Goal: Contribute content

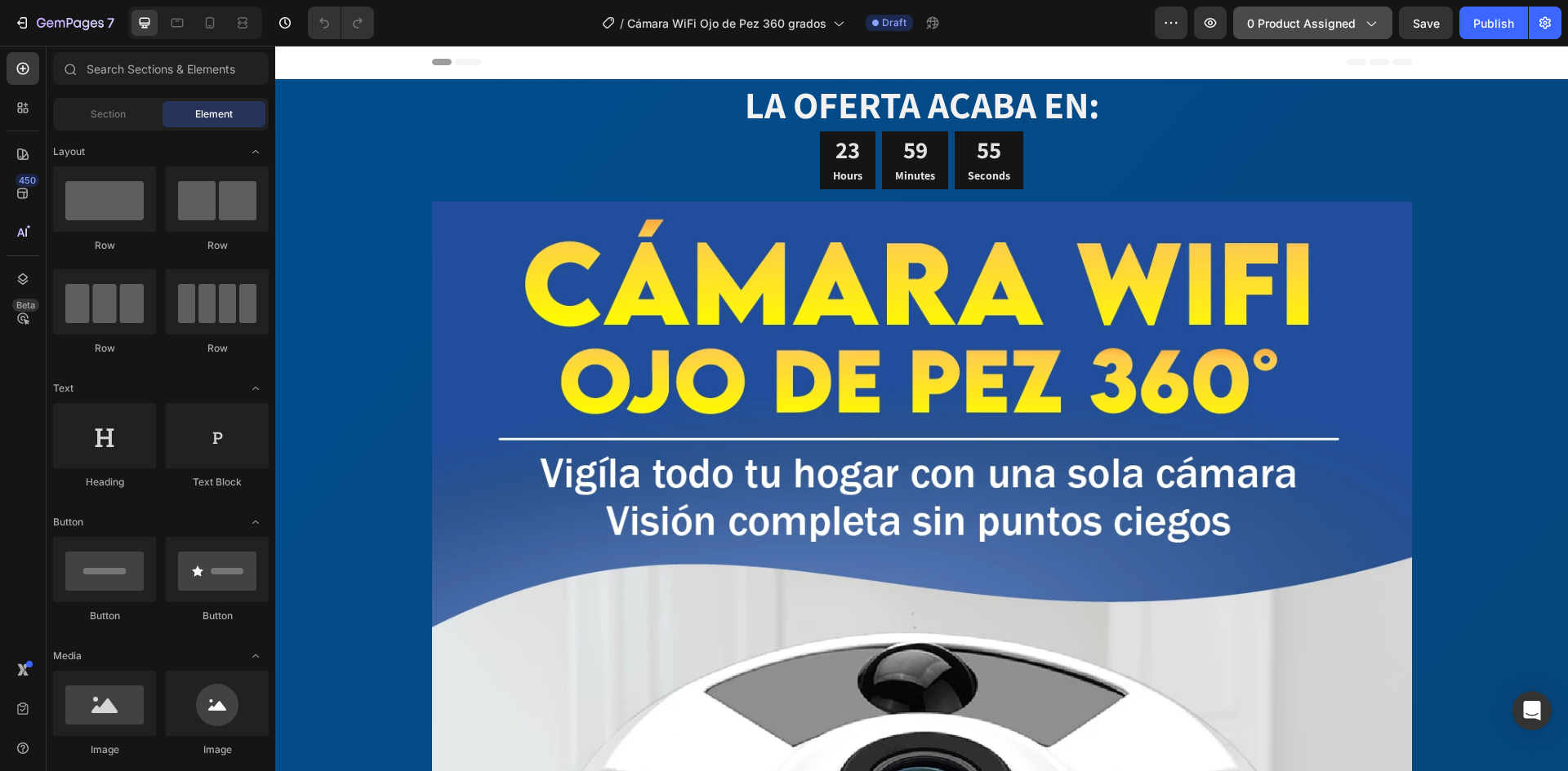
click at [1295, 23] on span "0 product assigned" at bounding box center [1301, 23] width 109 height 17
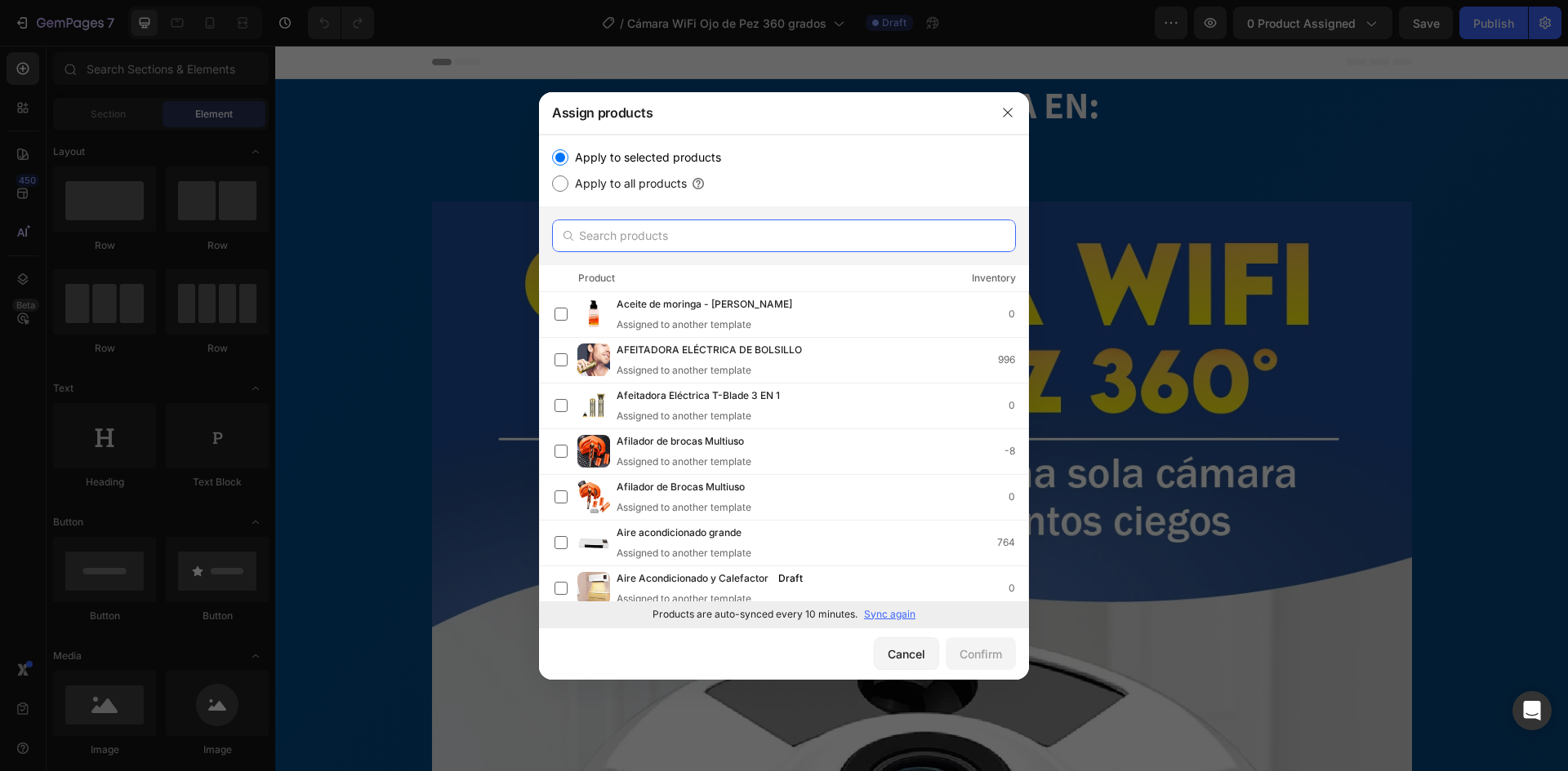
click at [769, 235] on input "text" at bounding box center [784, 236] width 464 height 33
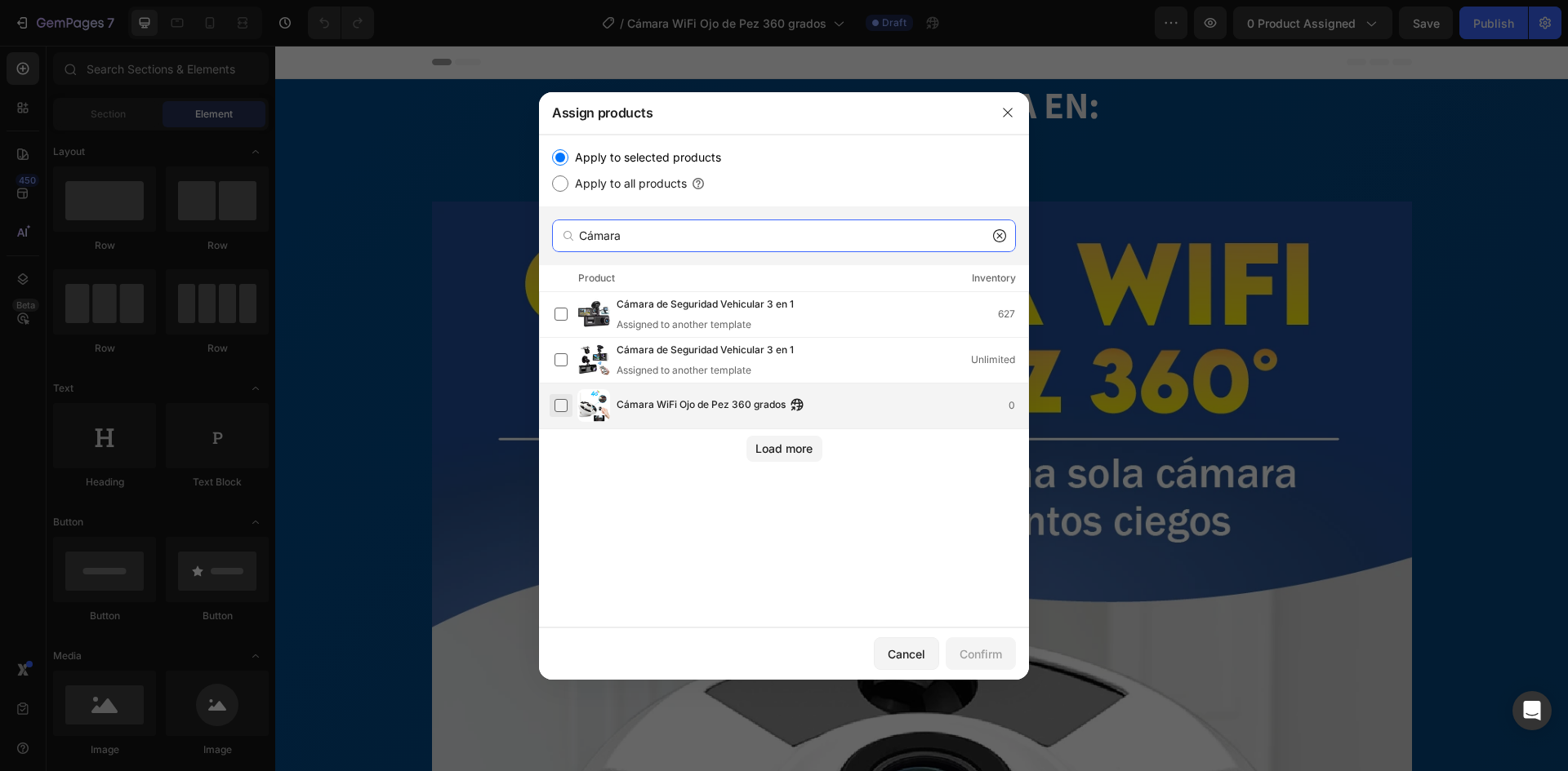
type input "Cámara"
click at [566, 409] on label at bounding box center [561, 405] width 13 height 13
click at [983, 658] on div "Confirm" at bounding box center [980, 655] width 43 height 17
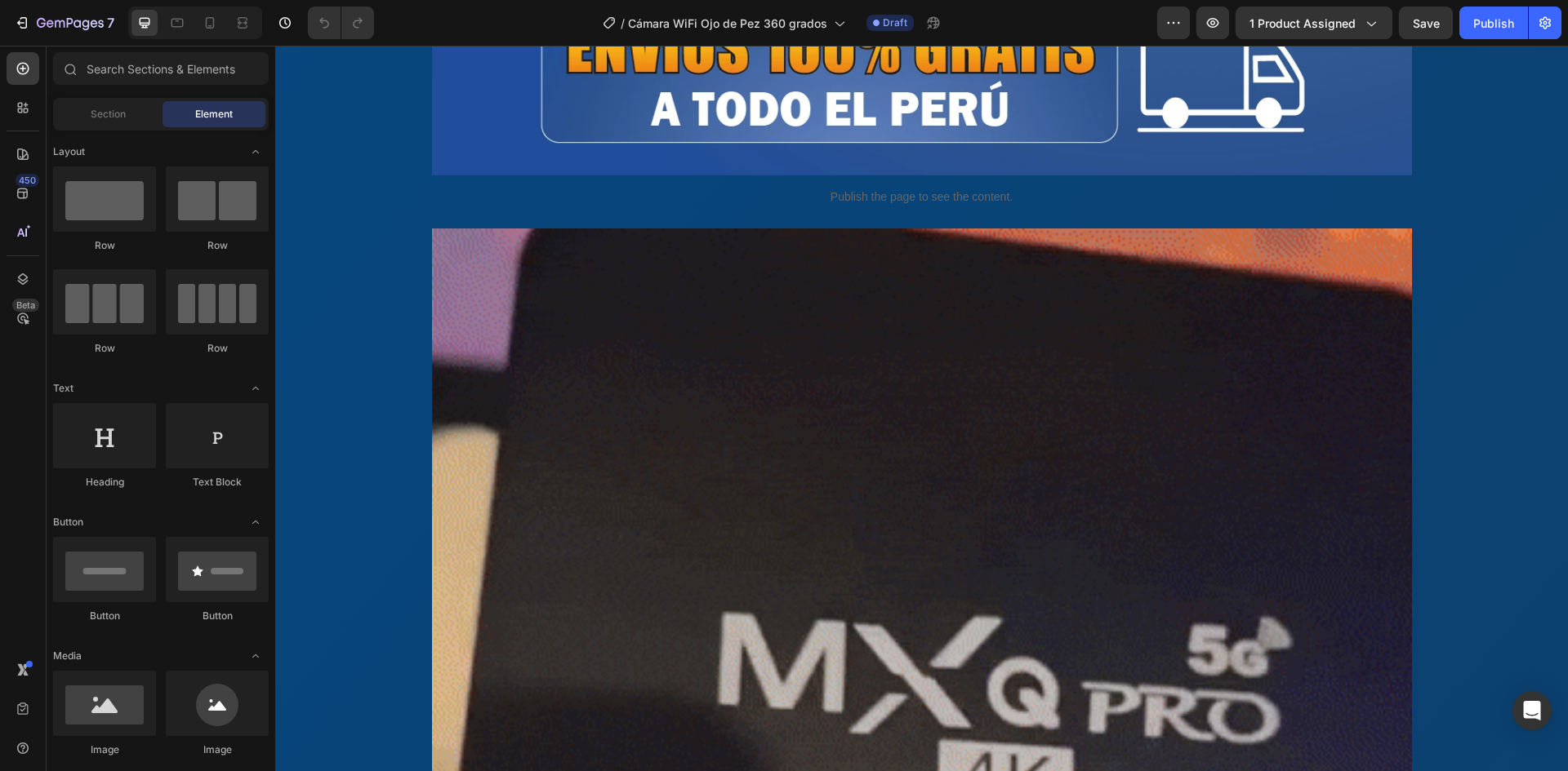
scroll to position [2550, 0]
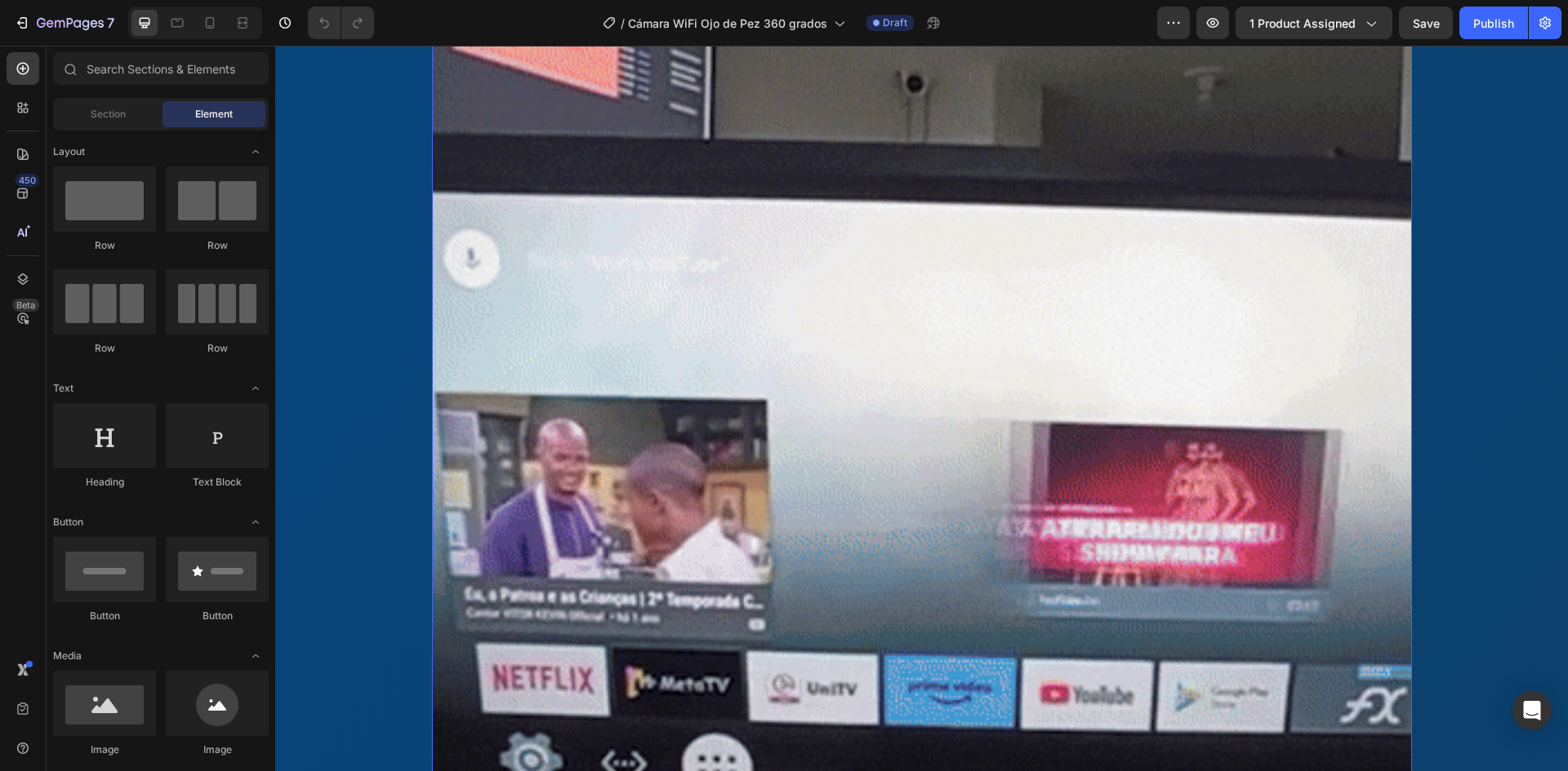
click at [1116, 337] on video at bounding box center [922, 533] width 980 height 1068
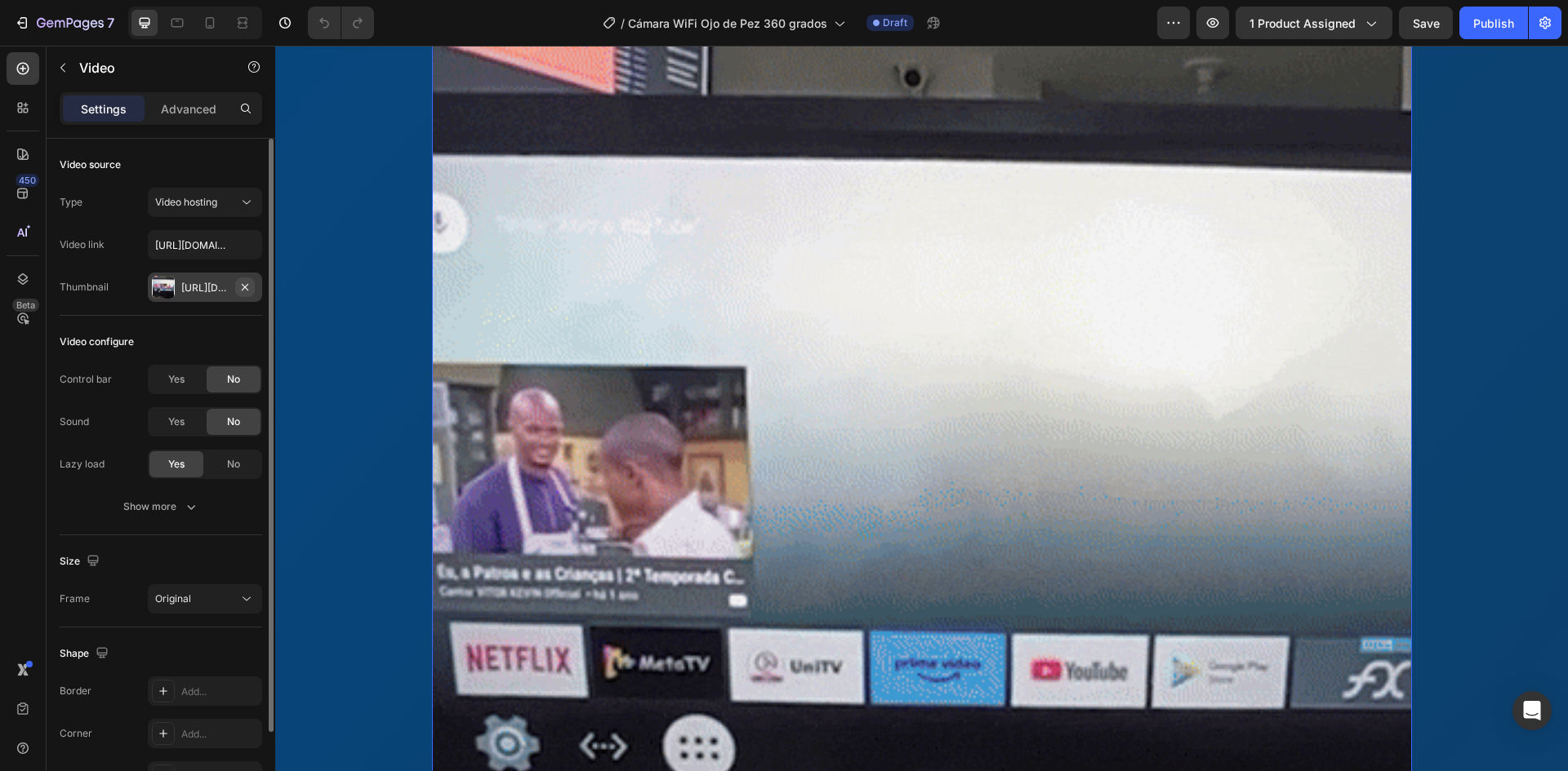
click at [236, 289] on button "button" at bounding box center [244, 287] width 20 height 20
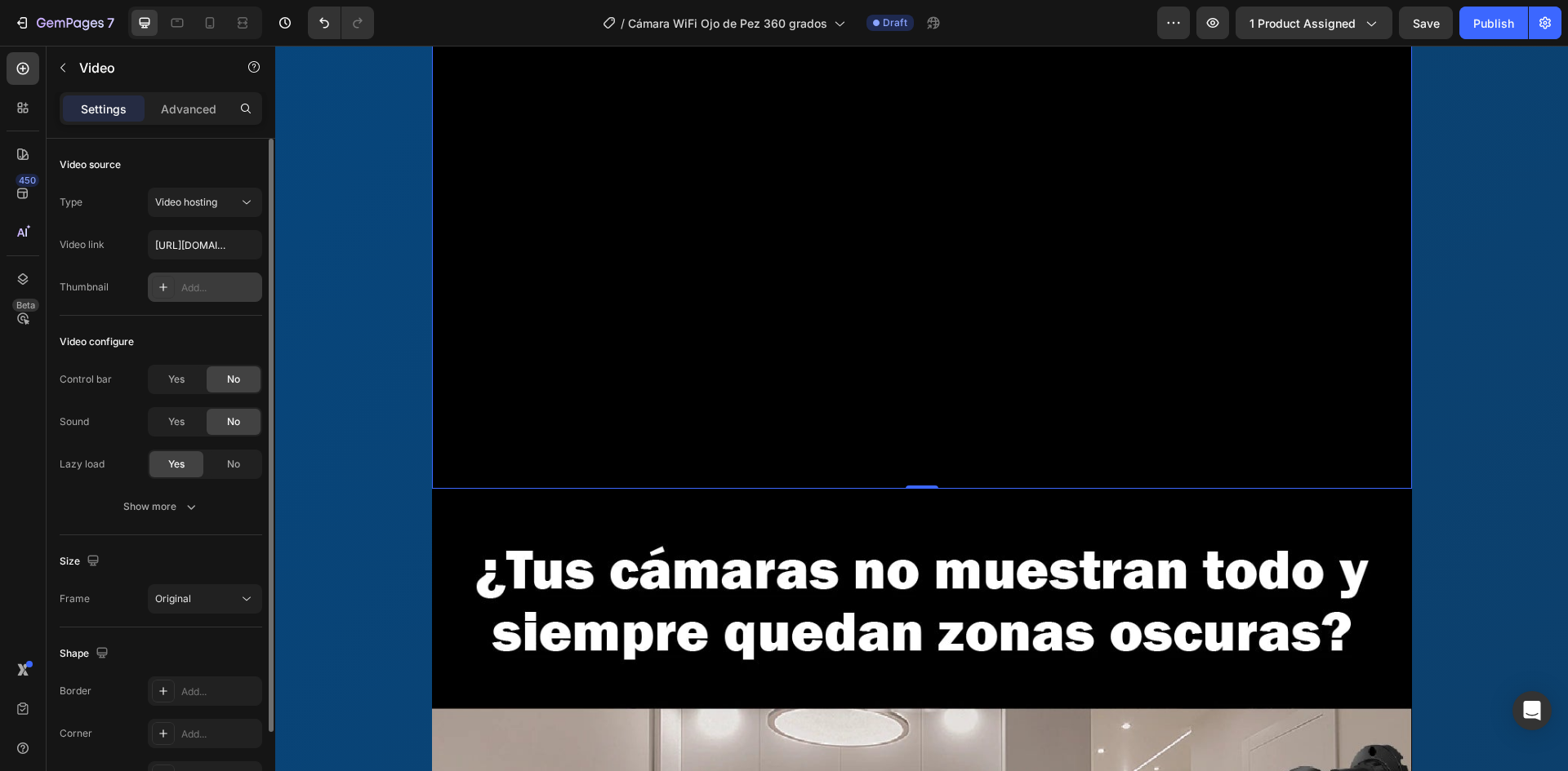
click at [197, 288] on div "Add..." at bounding box center [219, 288] width 77 height 15
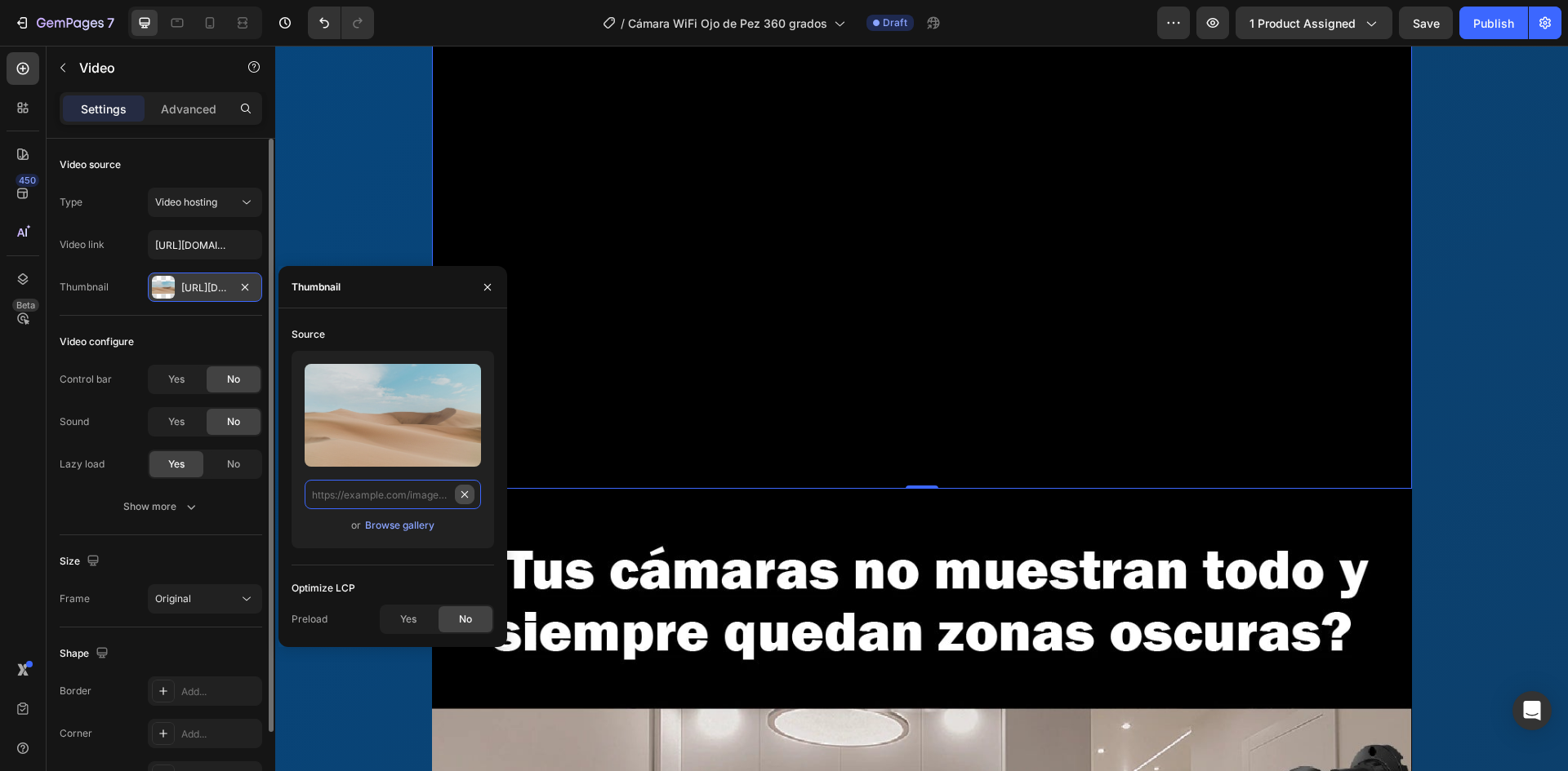
scroll to position [0, 0]
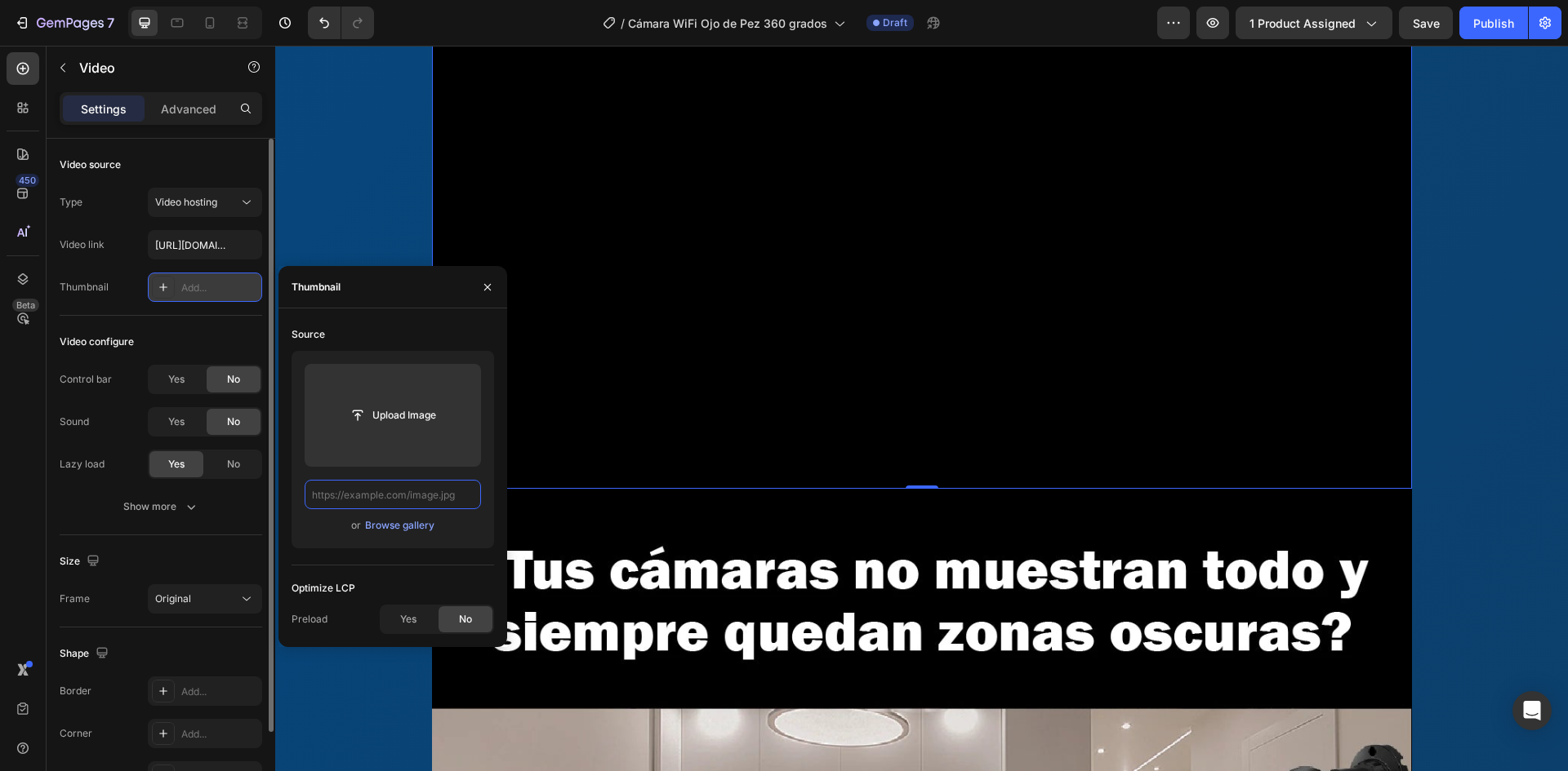
paste input "[URL][DOMAIN_NAME]"
type input "[URL][DOMAIN_NAME]"
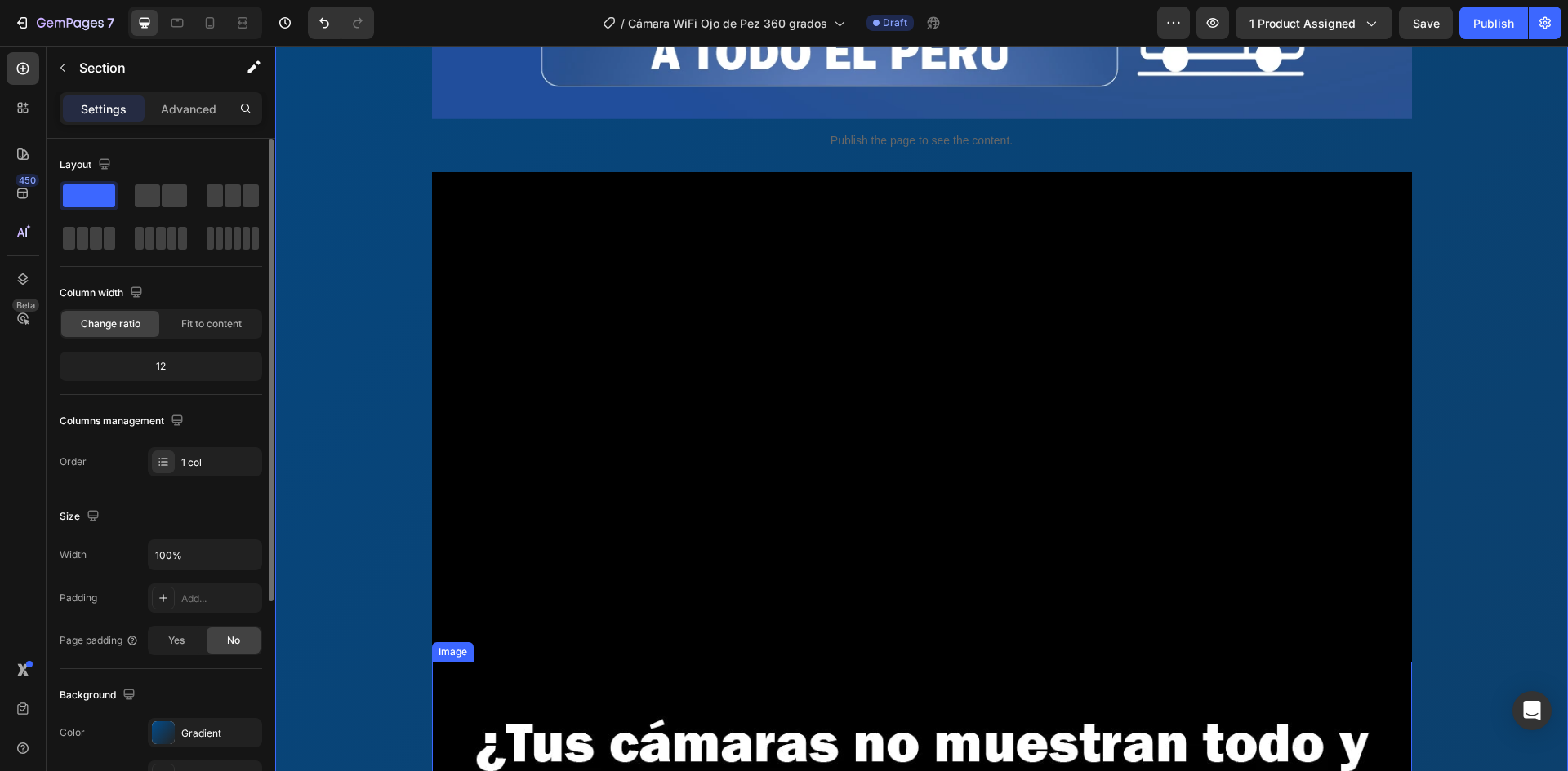
scroll to position [2224, 0]
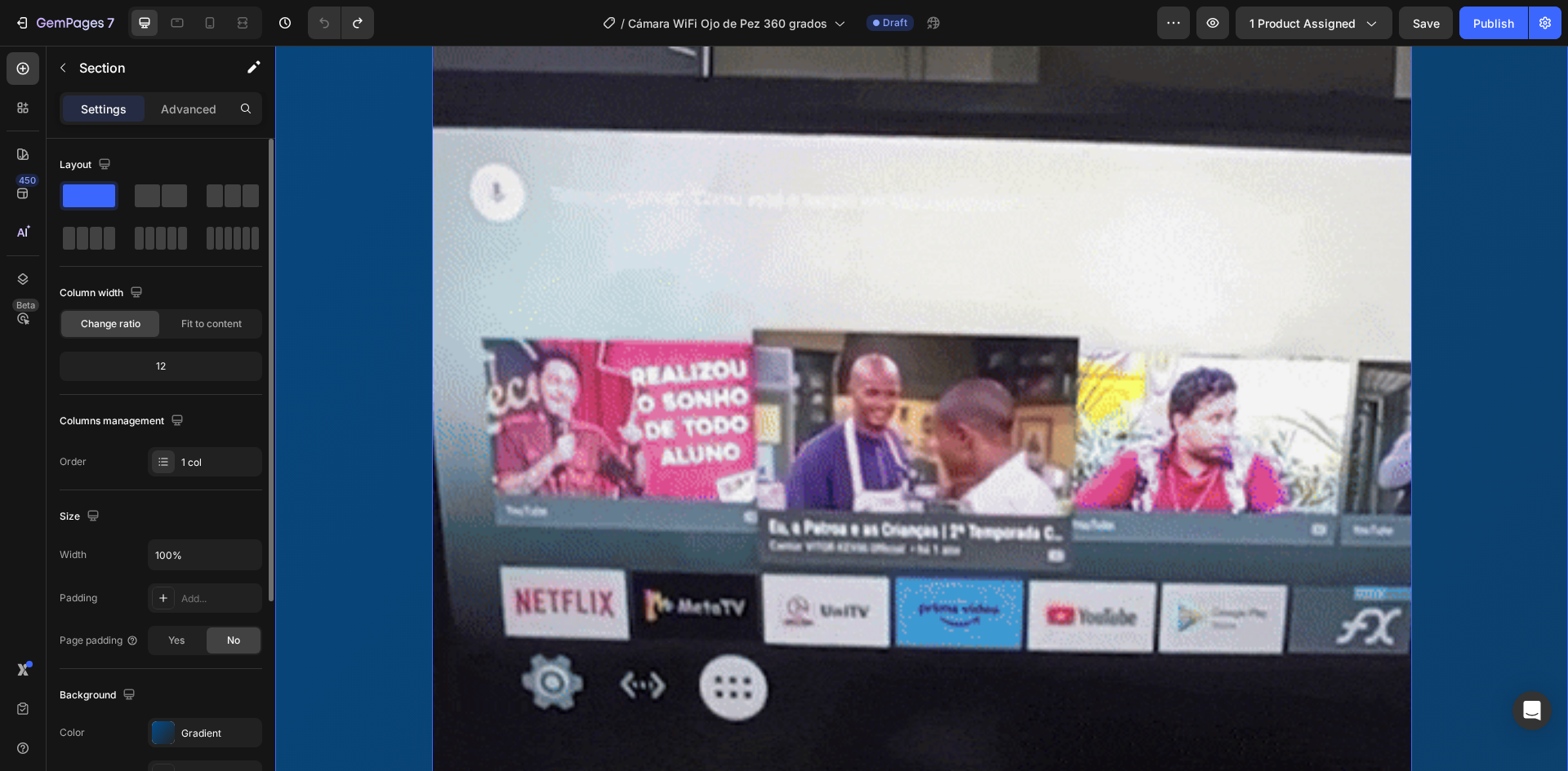
click at [538, 470] on video at bounding box center [922, 474] width 980 height 1068
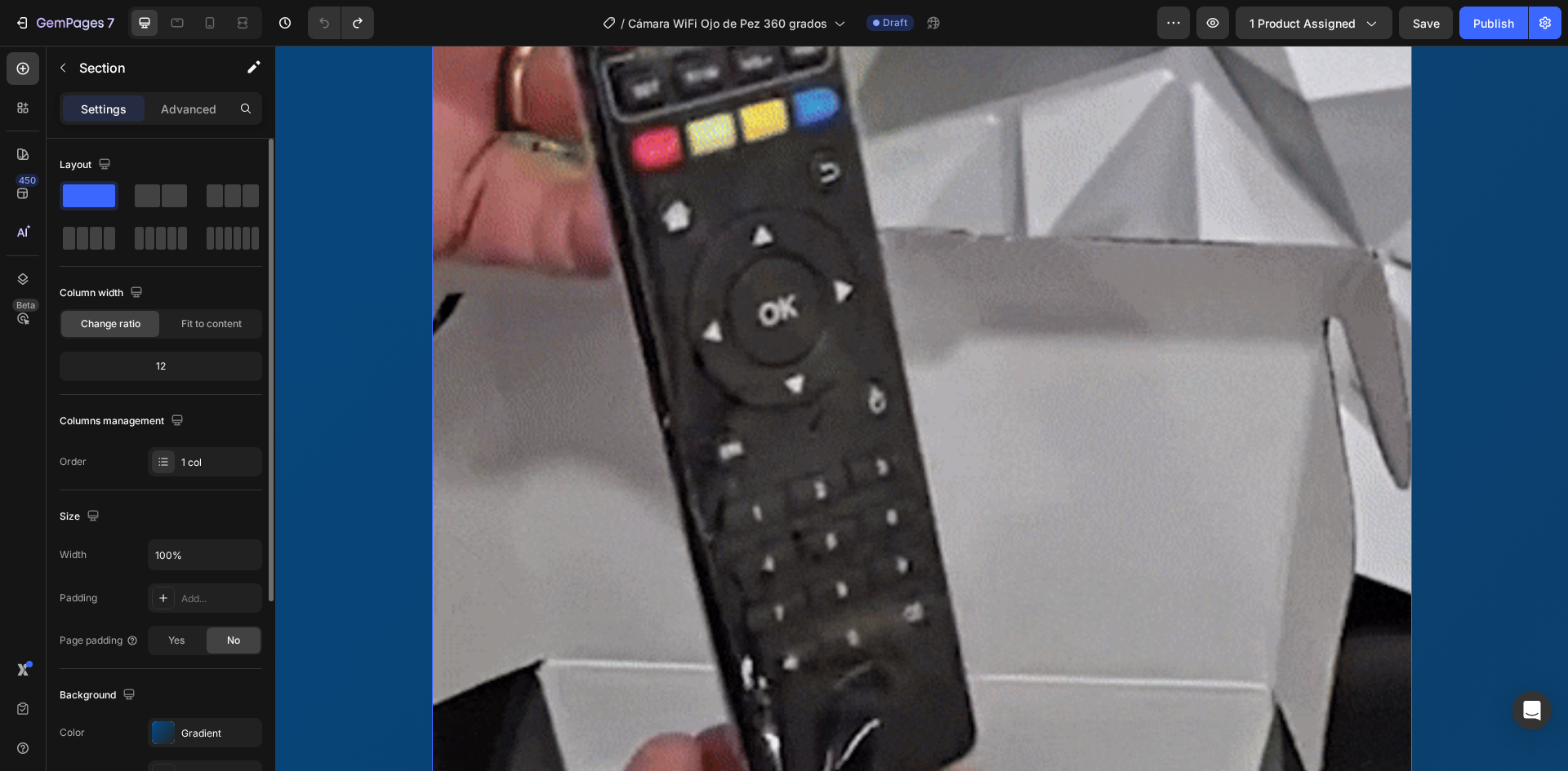
scroll to position [2632, 0]
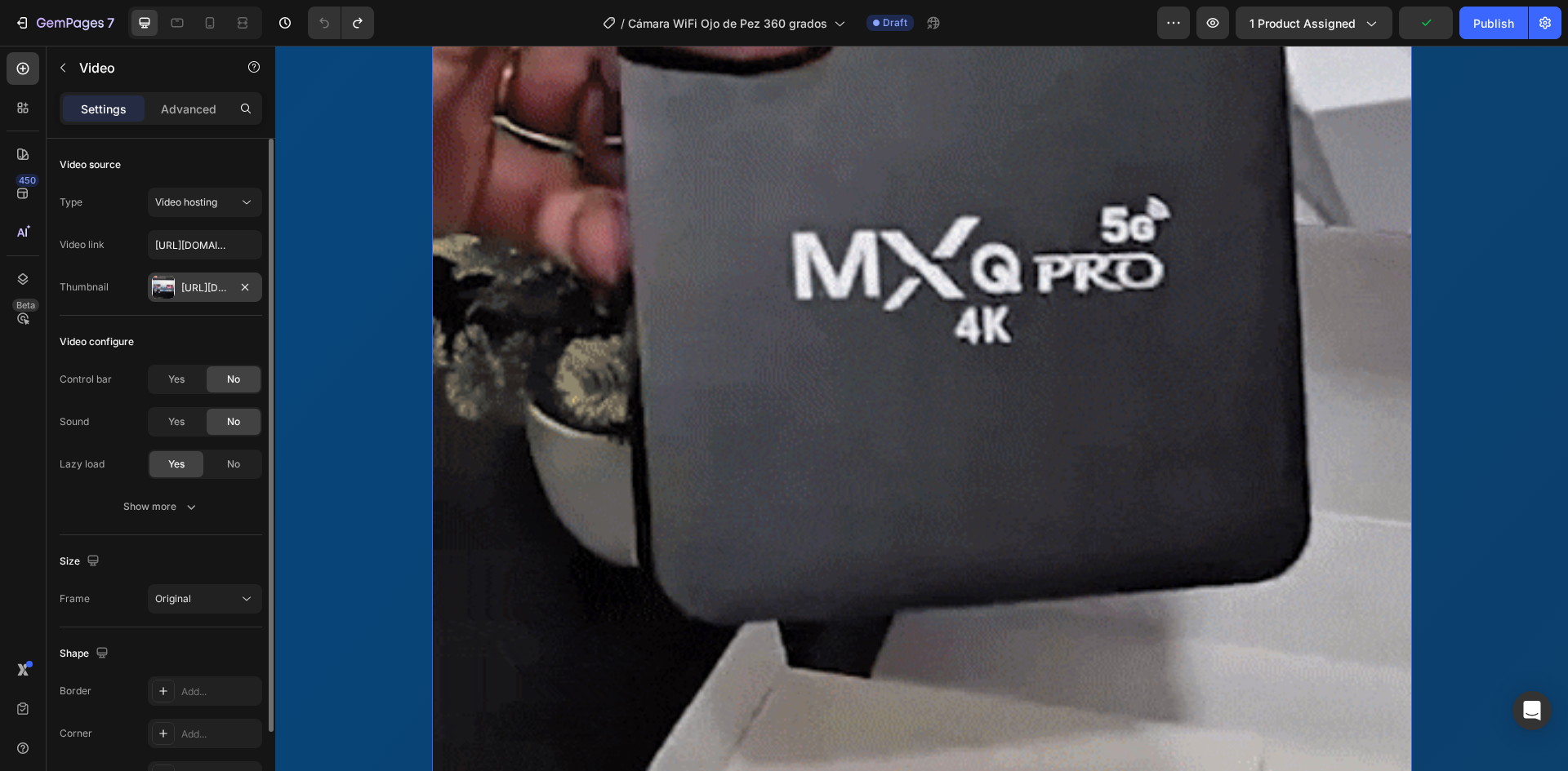
click at [210, 286] on div "[URL][DOMAIN_NAME]" at bounding box center [204, 288] width 47 height 15
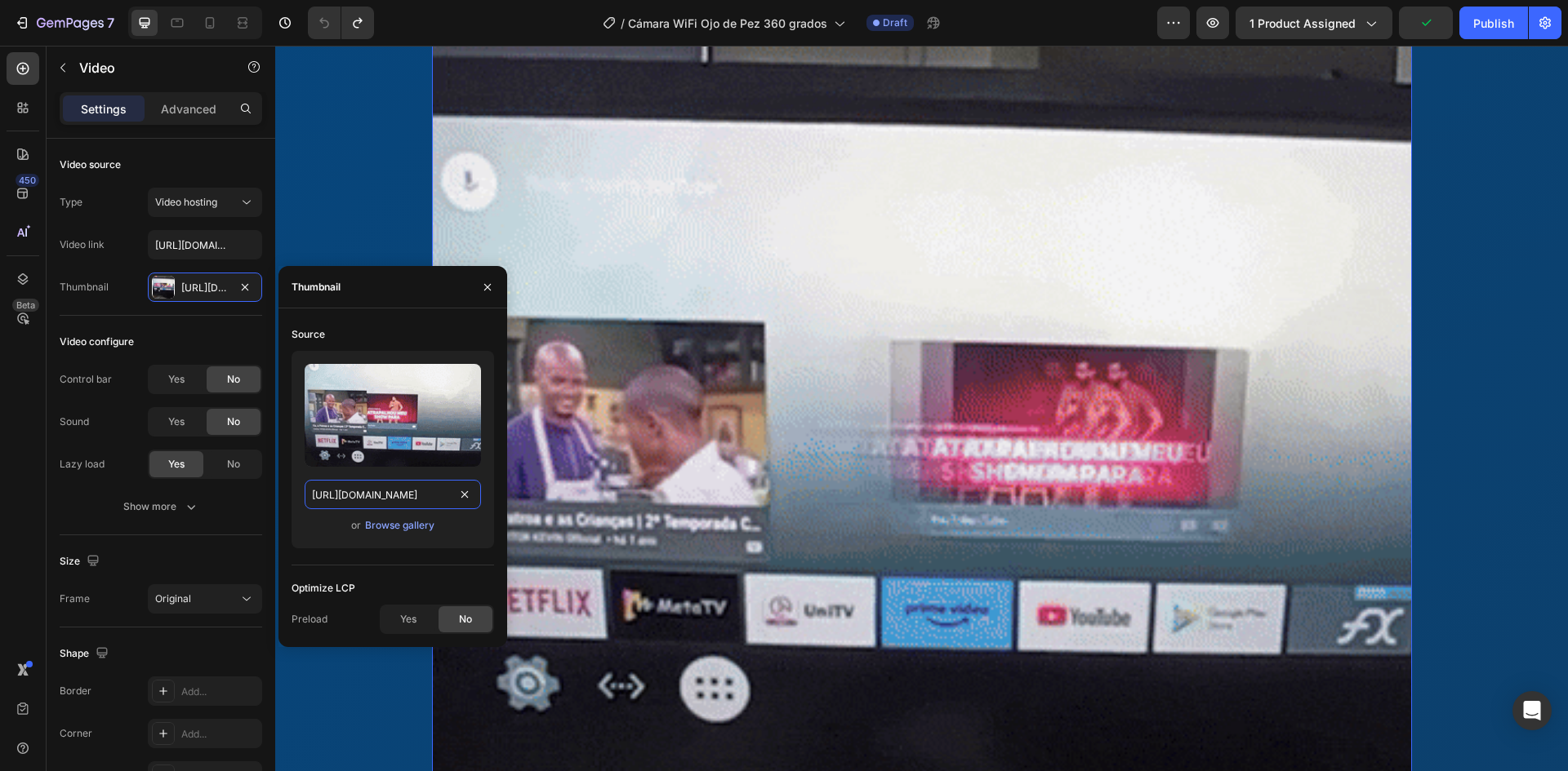
click at [367, 498] on input "[URL][DOMAIN_NAME]" at bounding box center [392, 495] width 177 height 30
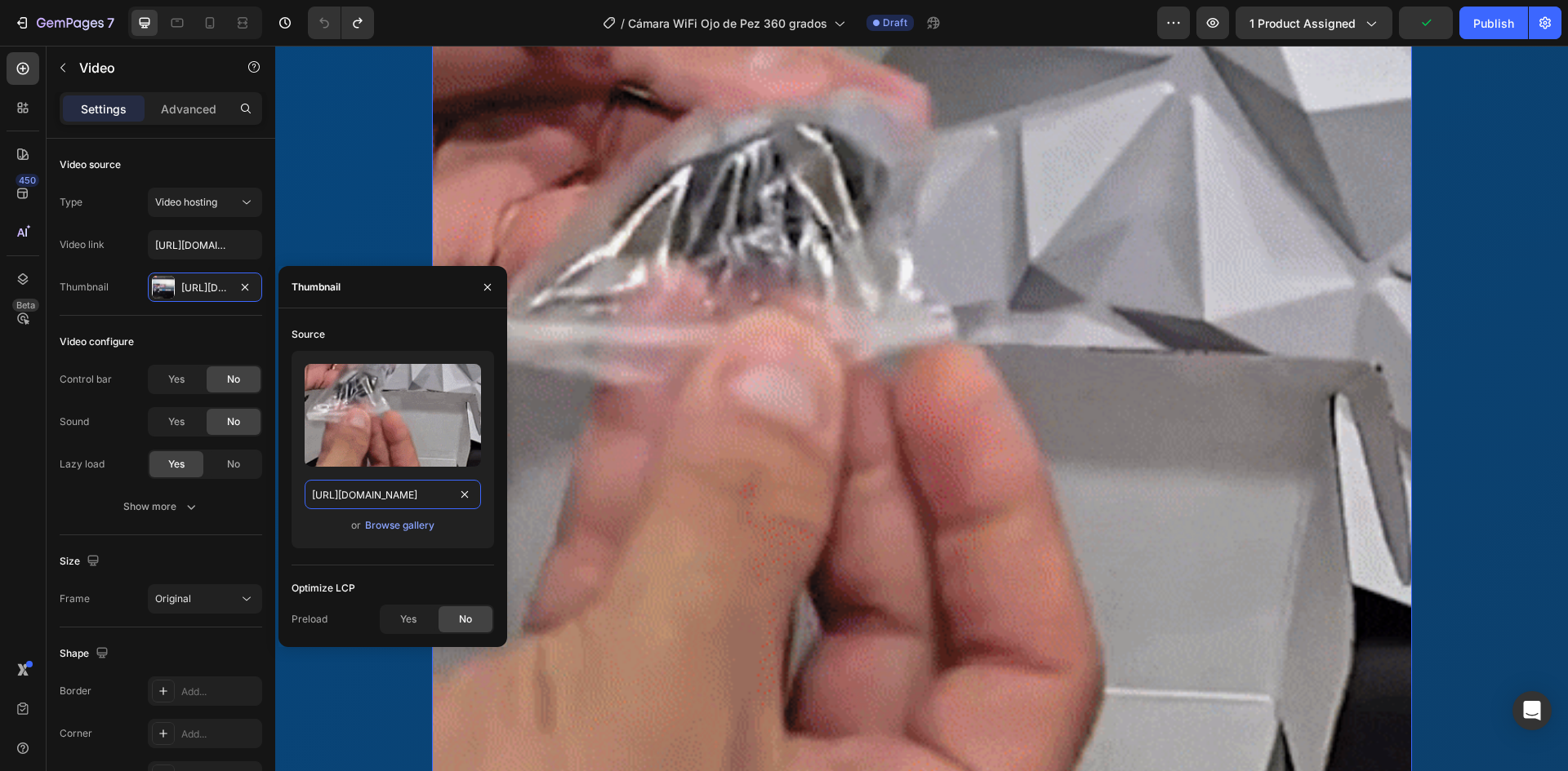
click at [367, 498] on input "[URL][DOMAIN_NAME]" at bounding box center [392, 495] width 177 height 30
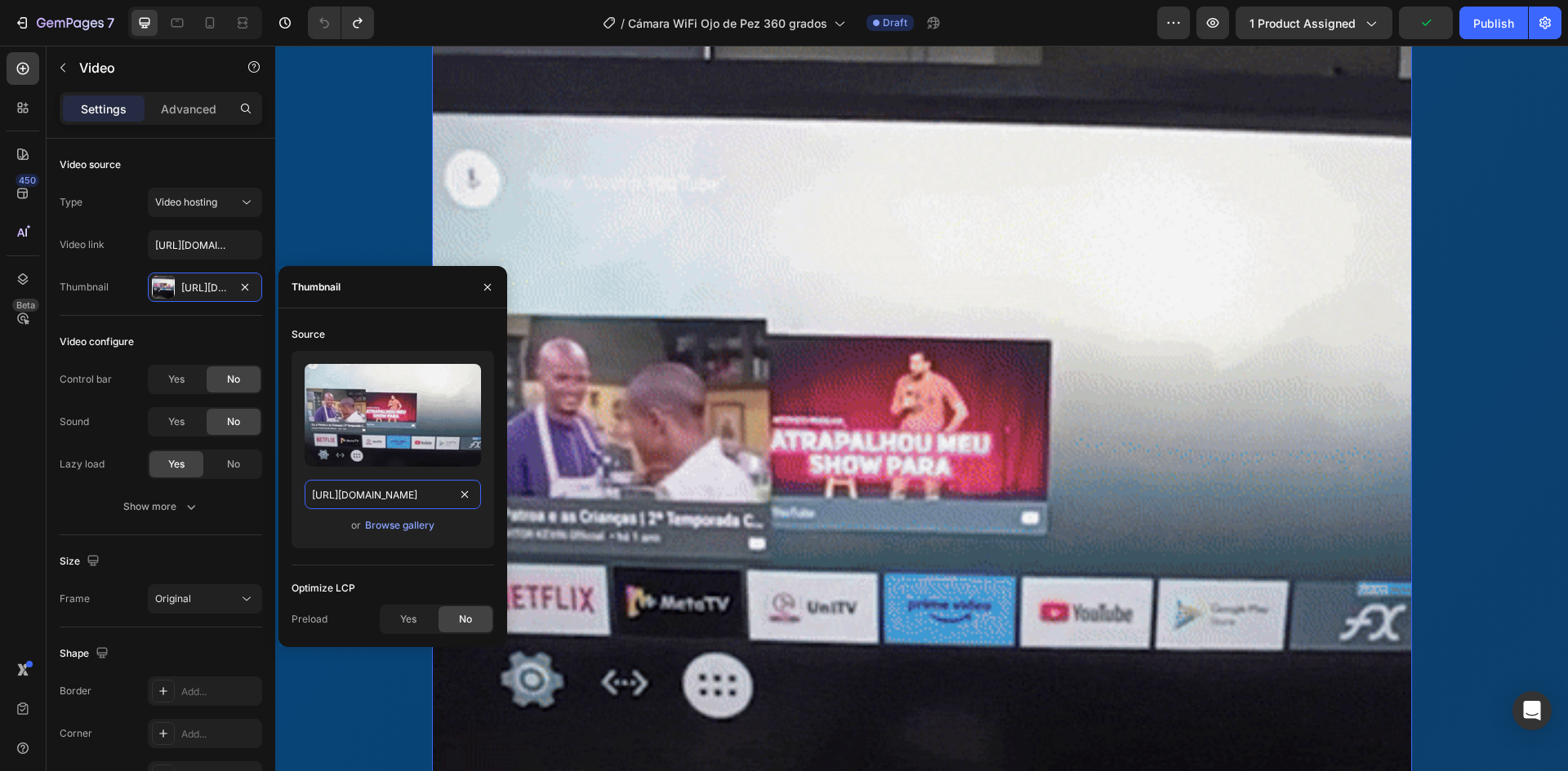
click at [367, 498] on input "[URL][DOMAIN_NAME]" at bounding box center [392, 495] width 177 height 30
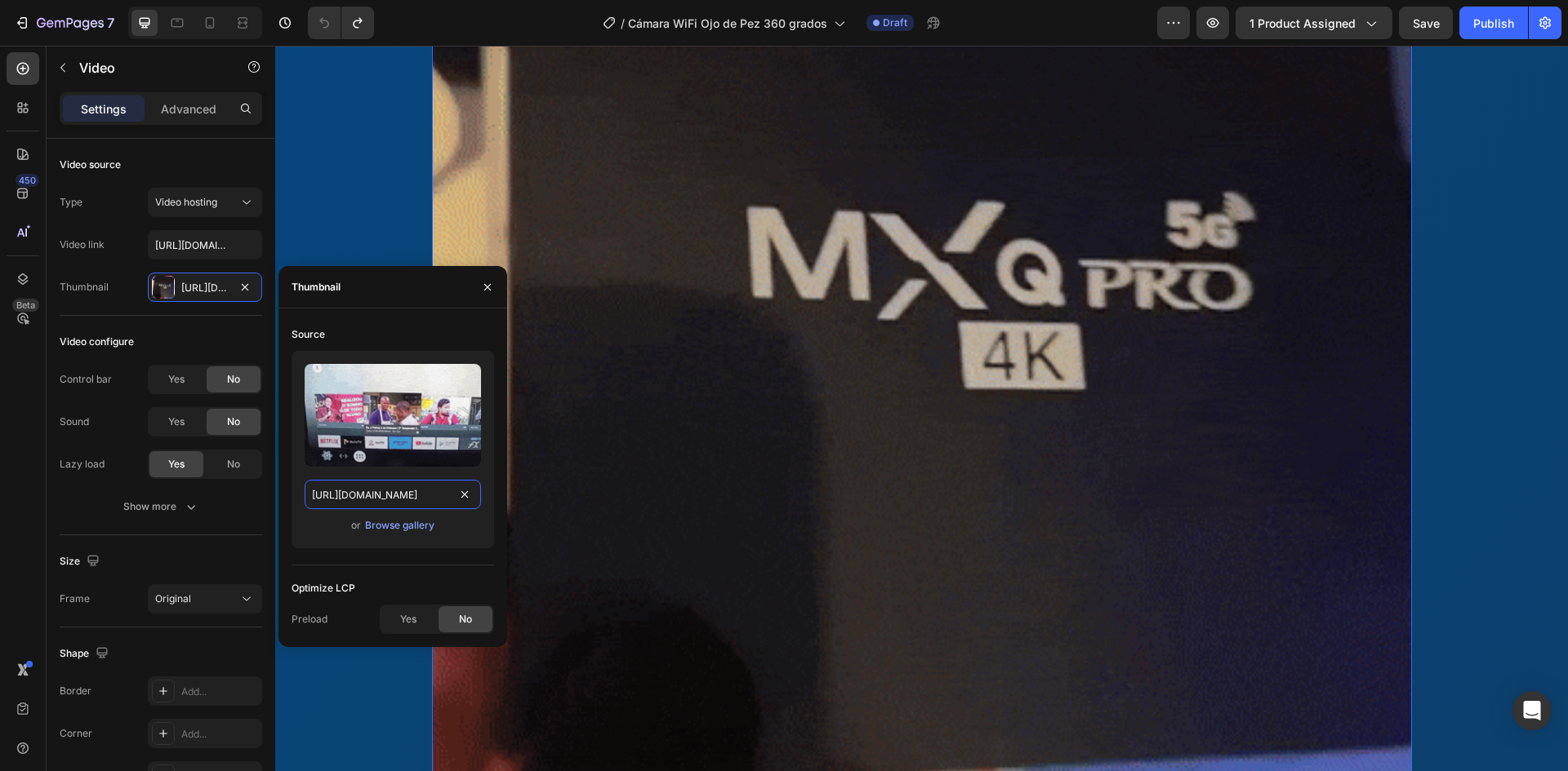
paste input "1007fd08-f136-4afa-8543-d065776d19b5.gif?v=1759086458"
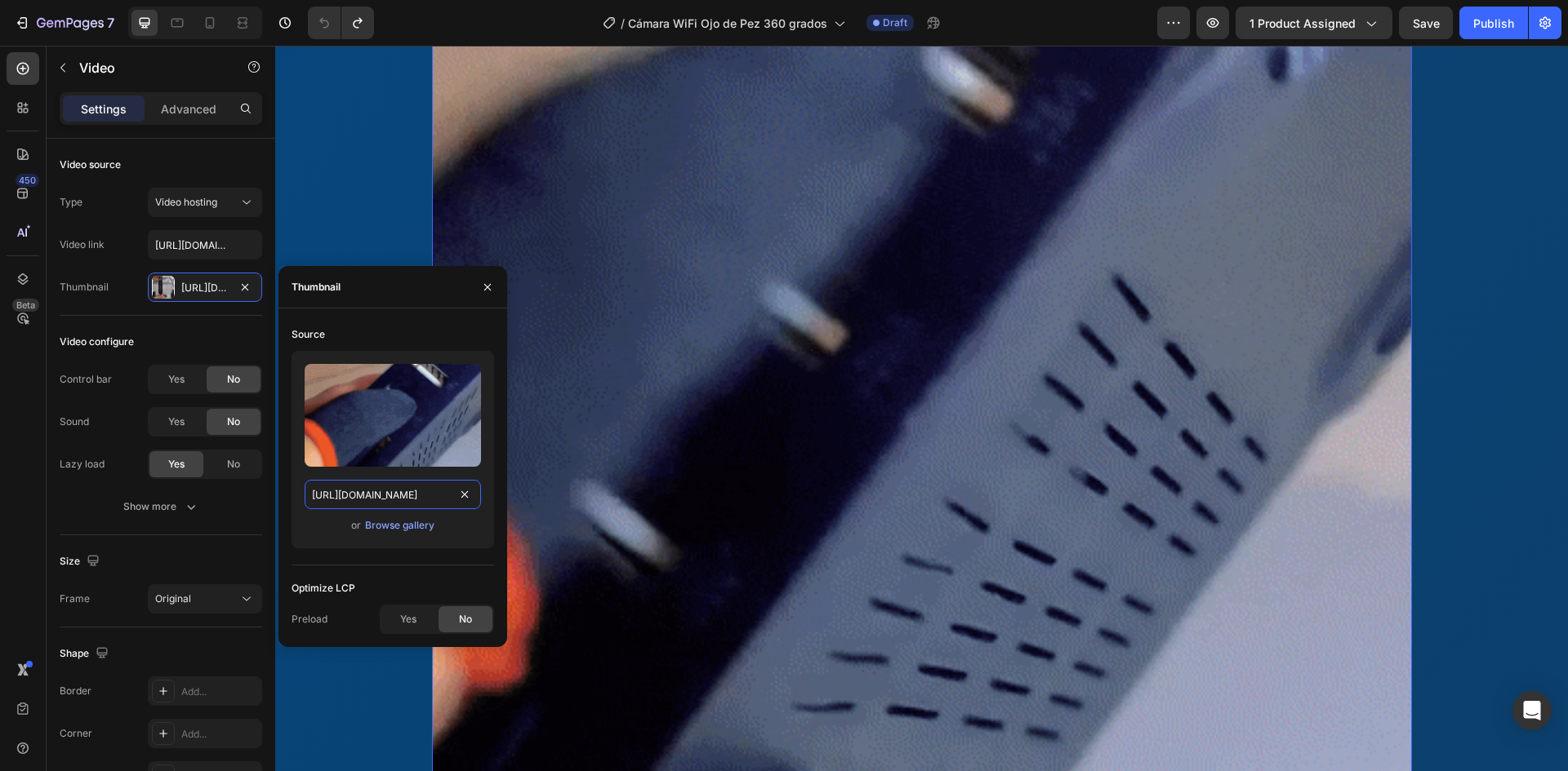
type input "[URL][DOMAIN_NAME]"
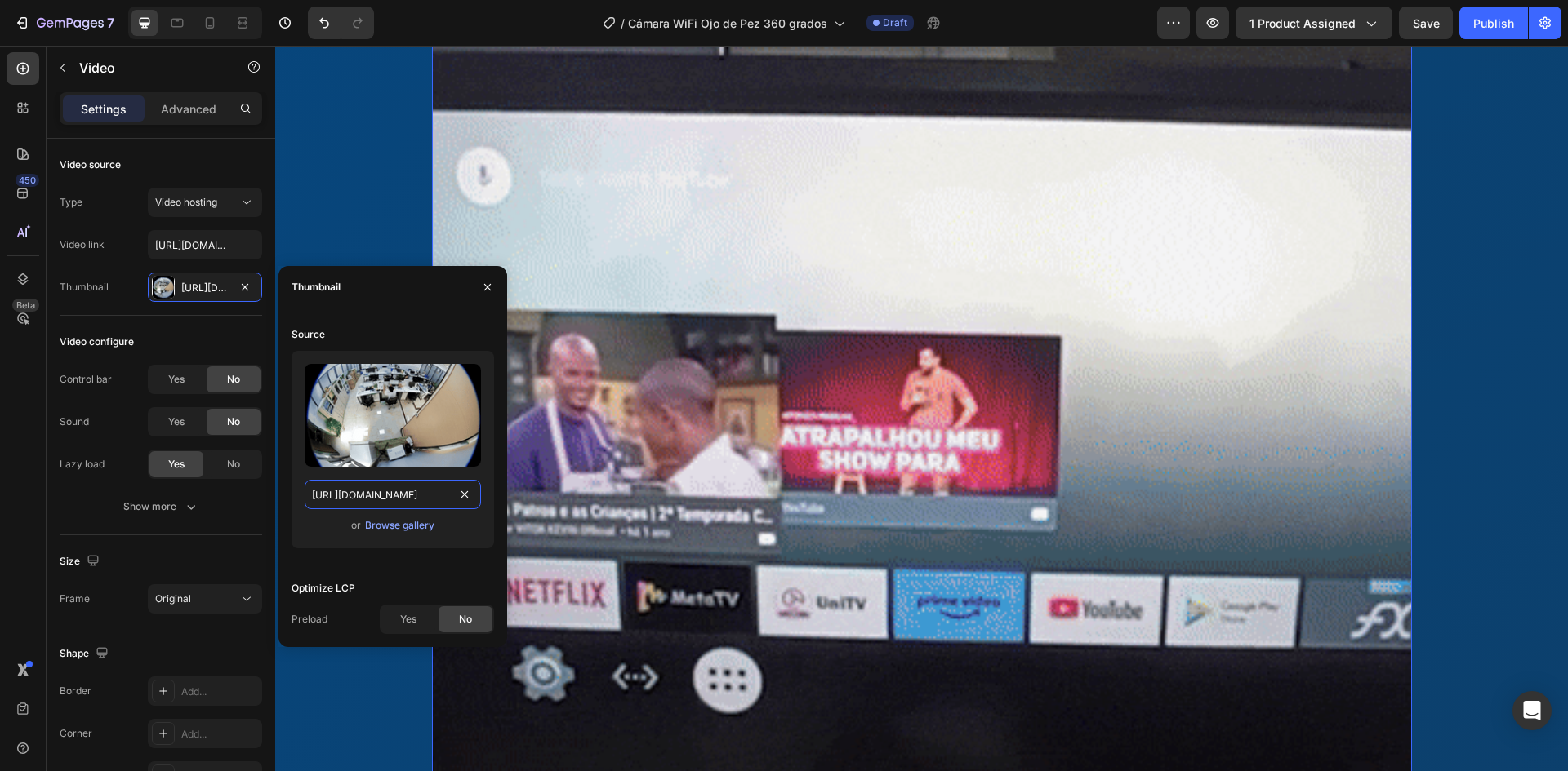
scroll to position [0, 434]
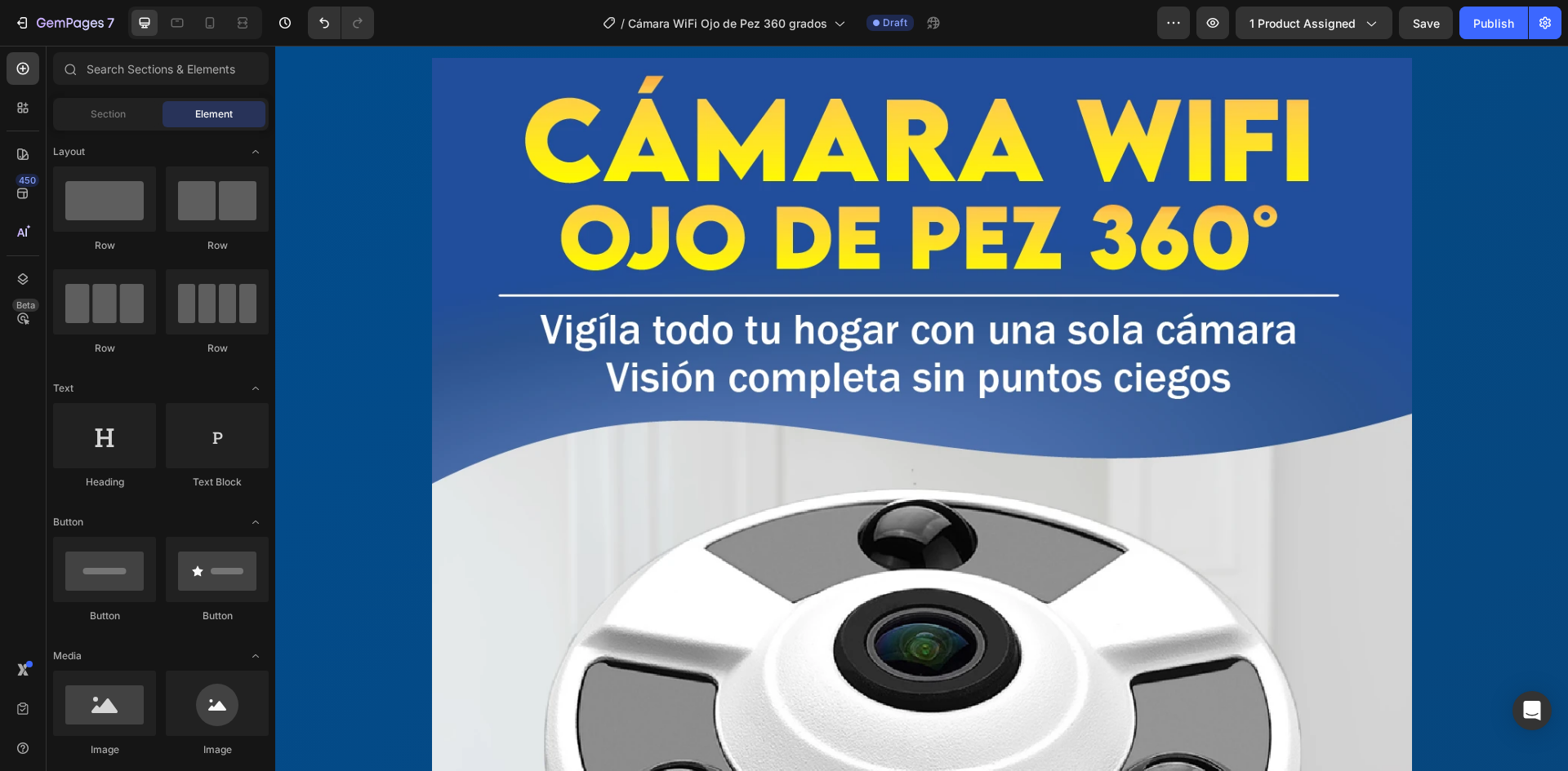
scroll to position [0, 0]
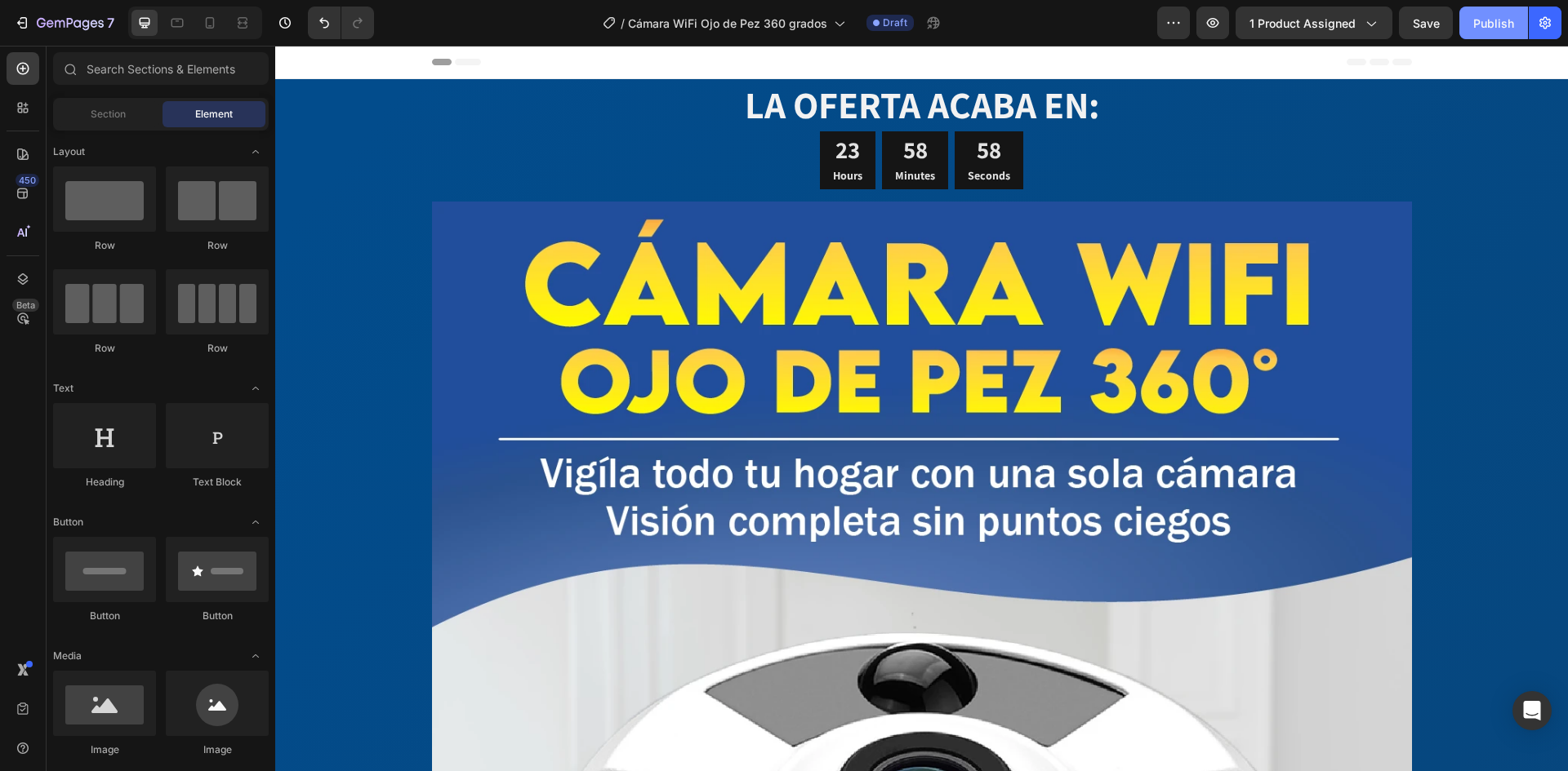
click at [1495, 27] on div "Publish" at bounding box center [1493, 23] width 41 height 17
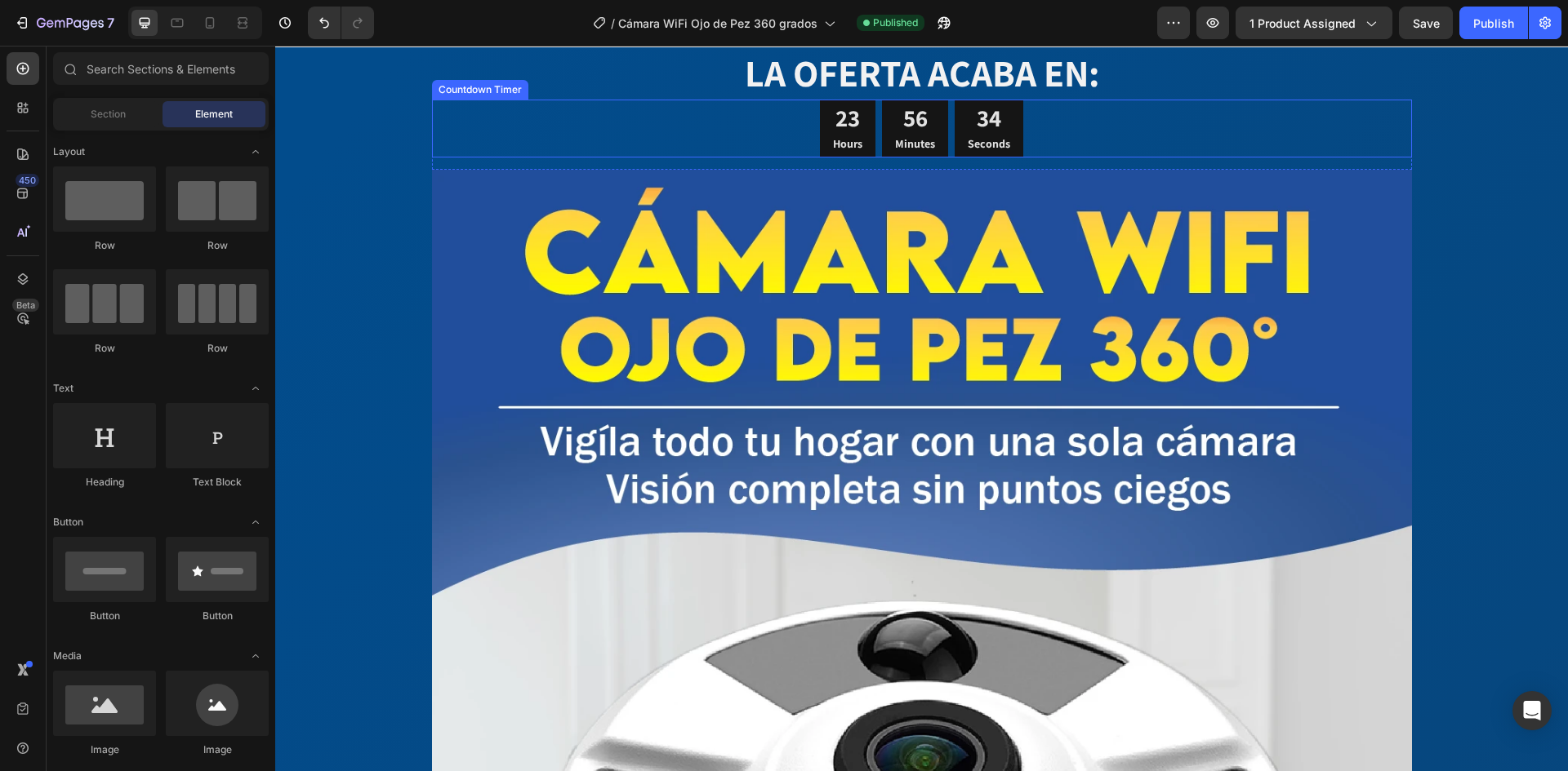
scroll to position [24, 0]
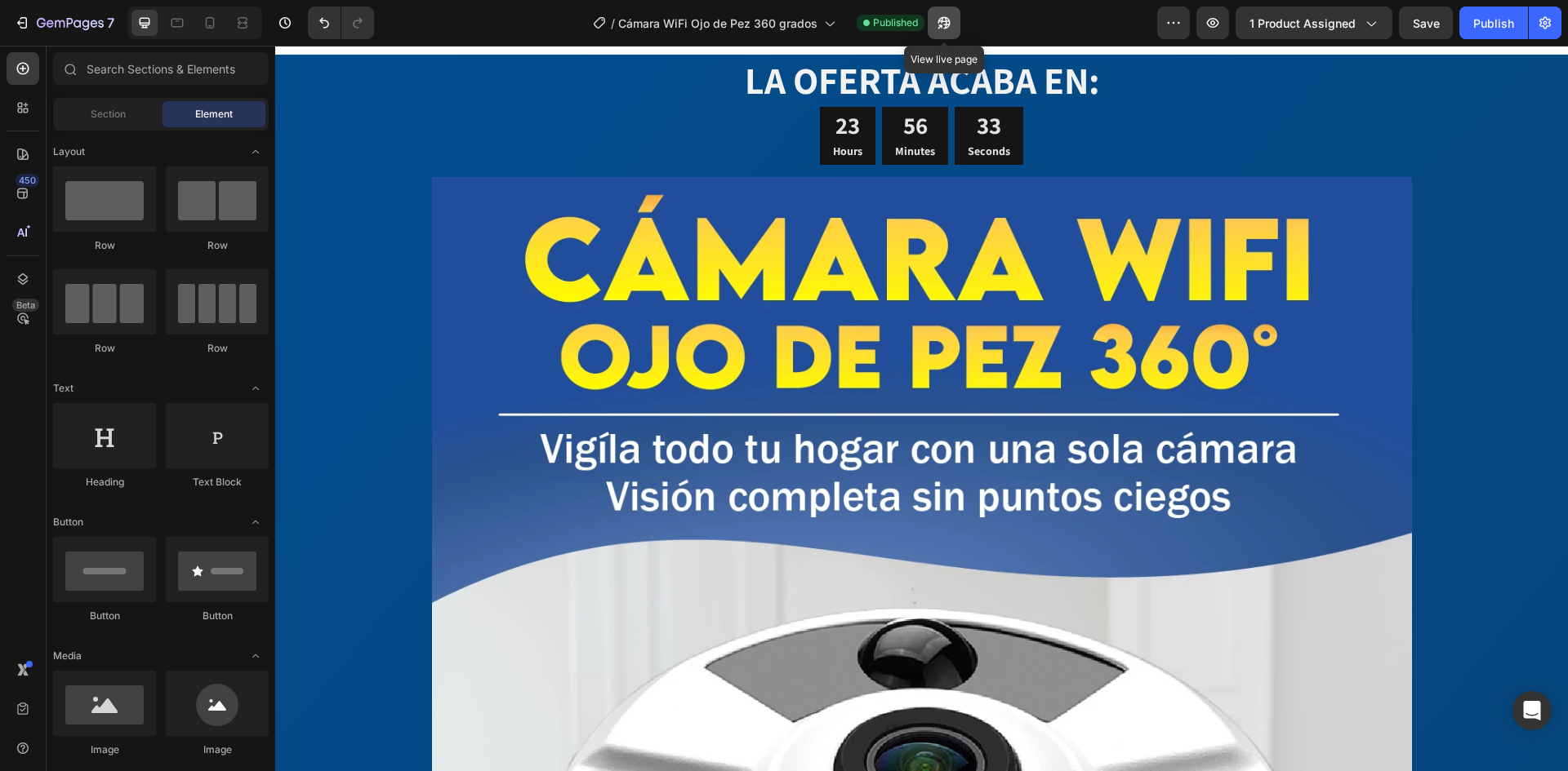
click at [946, 29] on icon "button" at bounding box center [944, 23] width 12 height 12
click at [213, 21] on icon at bounding box center [210, 23] width 9 height 11
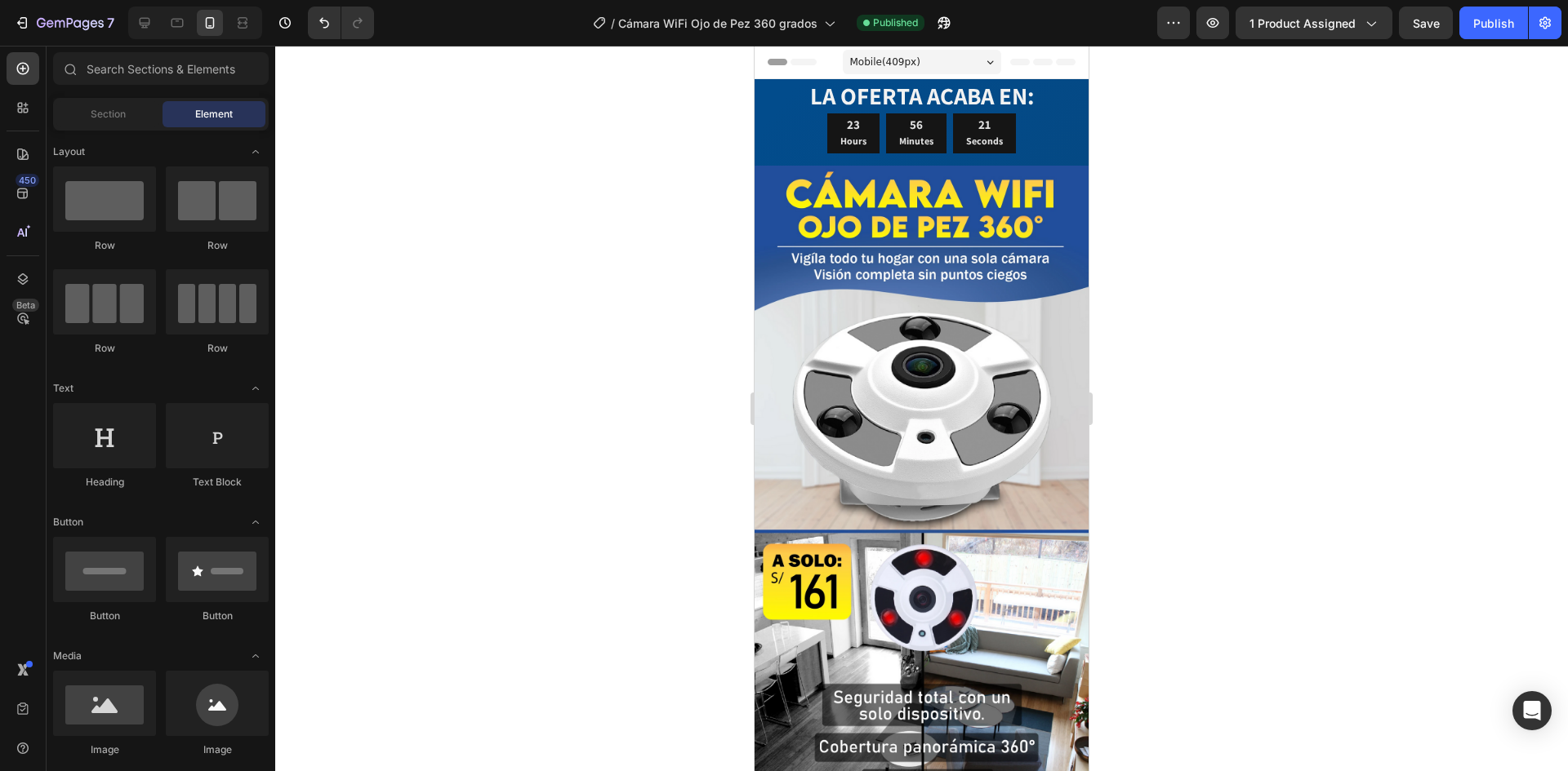
drag, startPoint x: 1082, startPoint y: 103, endPoint x: 1237, endPoint y: 124, distance: 156.4
click at [152, 20] on icon at bounding box center [144, 23] width 17 height 17
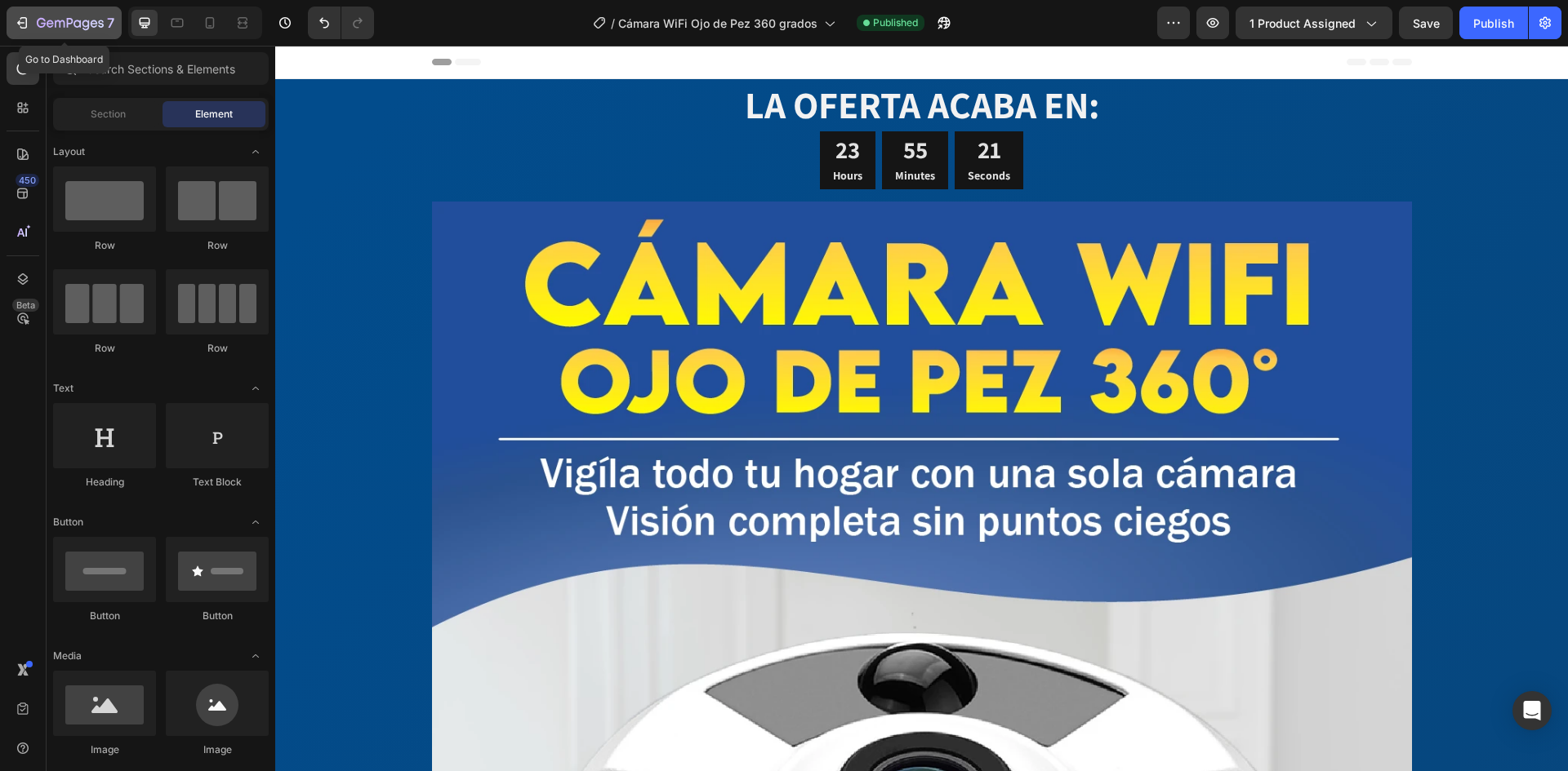
click at [84, 26] on icon "button" at bounding box center [86, 25] width 7 height 10
